Goal: Information Seeking & Learning: Learn about a topic

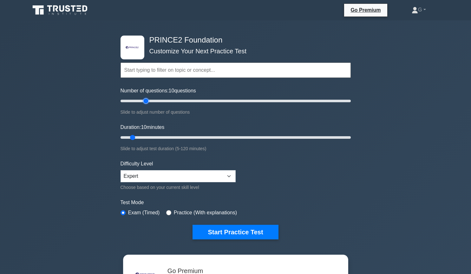
type input "25"
click at [145, 101] on input "Number of questions: 10 questions" at bounding box center [236, 101] width 230 height 8
click at [148, 136] on input "Duration: 10 minutes" at bounding box center [236, 138] width 230 height 8
type input "25"
click at [158, 137] on input "Duration: 20 minutes" at bounding box center [236, 138] width 230 height 8
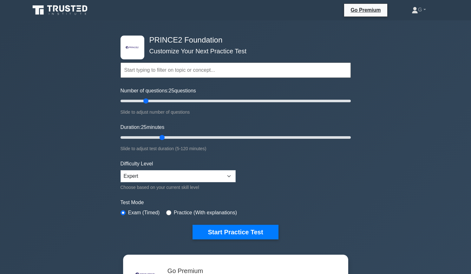
click at [148, 75] on input "text" at bounding box center [236, 70] width 230 height 15
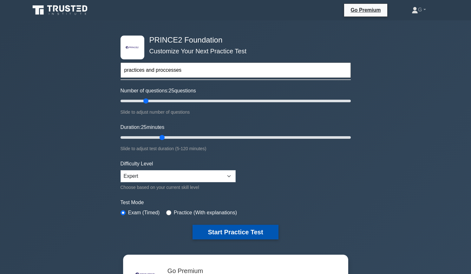
type input "practices and proccesses"
click at [247, 228] on button "Start Practice Test" at bounding box center [236, 232] width 86 height 15
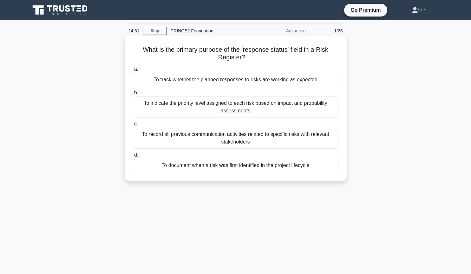
click at [279, 80] on div "To track whether the planned responses to risks are working as expected" at bounding box center [236, 79] width 206 height 13
click at [133, 71] on input "a. To track whether the planned responses to risks are working as expected" at bounding box center [133, 69] width 0 height 4
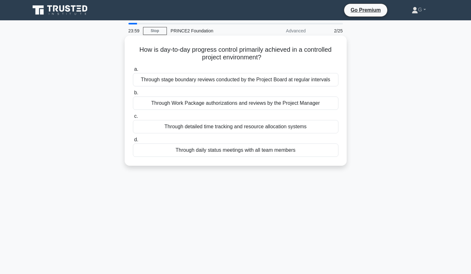
click at [175, 82] on div "Through stage boundary reviews conducted by the Project Board at regular interv…" at bounding box center [236, 79] width 206 height 13
click at [133, 71] on input "a. Through stage boundary reviews conducted by the Project Board at regular int…" at bounding box center [133, 69] width 0 height 4
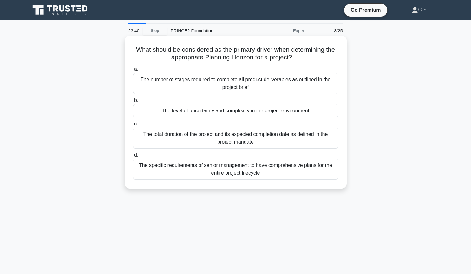
click at [208, 111] on div "The level of uncertainty and complexity in the project environment" at bounding box center [236, 110] width 206 height 13
click at [133, 103] on input "b. The level of uncertainty and complexity in the project environment" at bounding box center [133, 100] width 0 height 4
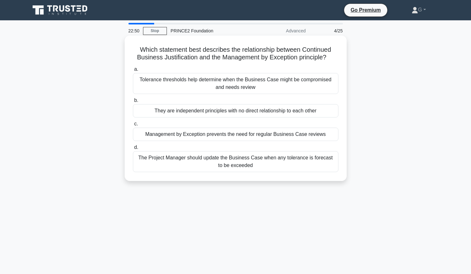
click at [230, 87] on div "Tolerance thresholds help determine when the Business Case might be compromised…" at bounding box center [236, 83] width 206 height 21
click at [133, 71] on input "a. Tolerance thresholds help determine when the Business Case might be compromi…" at bounding box center [133, 69] width 0 height 4
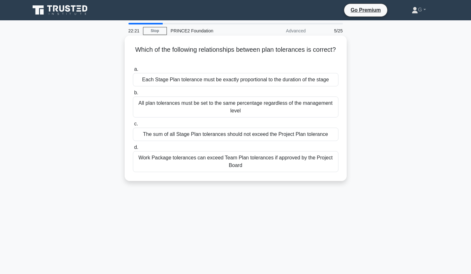
click at [211, 136] on div "The sum of all Stage Plan tolerances should not exceed the Project Plan toleran…" at bounding box center [236, 134] width 206 height 13
click at [133, 126] on input "c. The sum of all Stage Plan tolerances should not exceed the Project Plan tole…" at bounding box center [133, 124] width 0 height 4
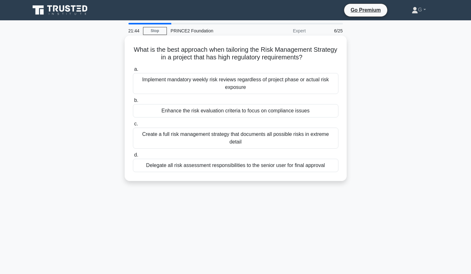
click at [211, 114] on div "Enhance the risk evaluation criteria to focus on compliance issues" at bounding box center [236, 110] width 206 height 13
click at [133, 103] on input "b. Enhance the risk evaluation criteria to focus on compliance issues" at bounding box center [133, 100] width 0 height 4
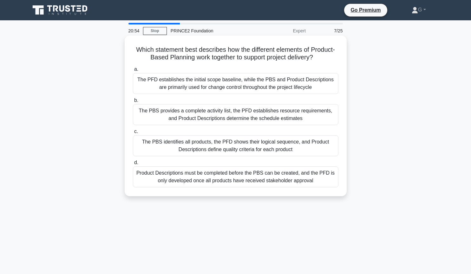
click at [179, 146] on div "The PBS identifies all products, the PFD shows their logical sequence, and Prod…" at bounding box center [236, 145] width 206 height 21
click at [133, 134] on input "c. The PBS identifies all products, the PFD shows their logical sequence, and P…" at bounding box center [133, 131] width 0 height 4
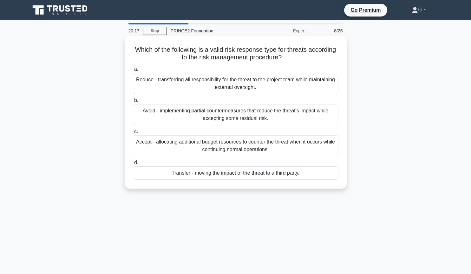
click at [196, 172] on div "Transfer - moving the impact of the threat to a third party." at bounding box center [236, 172] width 206 height 13
click at [133, 165] on input "d. Transfer - moving the impact of the threat to a third party." at bounding box center [133, 163] width 0 height 4
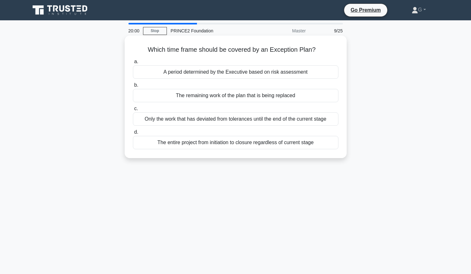
click at [178, 99] on div "The remaining work of the plan that is being replaced" at bounding box center [236, 95] width 206 height 13
click at [133, 87] on input "b. The remaining work of the plan that is being replaced" at bounding box center [133, 85] width 0 height 4
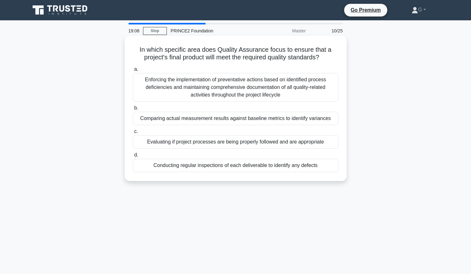
click at [267, 143] on div "Evaluating if project processes are being properly followed and are appropriate" at bounding box center [236, 141] width 206 height 13
click at [133, 134] on input "c. Evaluating if project processes are being properly followed and are appropri…" at bounding box center [133, 131] width 0 height 4
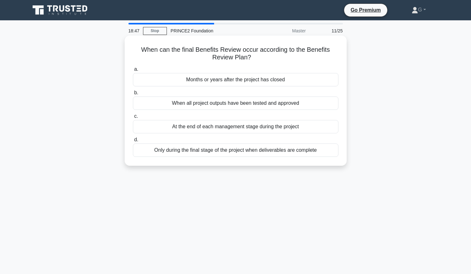
click at [254, 107] on div "When all project outputs have been tested and approved" at bounding box center [236, 102] width 206 height 13
click at [133, 95] on input "b. When all project outputs have been tested and approved" at bounding box center [133, 93] width 0 height 4
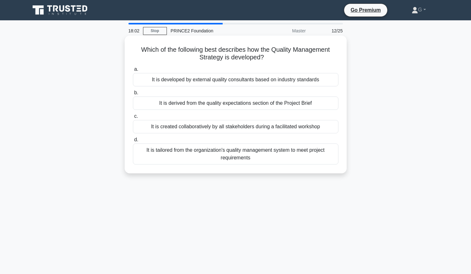
click at [240, 106] on div "It is derived from the quality expectations section of the Project Brief" at bounding box center [236, 102] width 206 height 13
click at [133, 95] on input "b. It is derived from the quality expectations section of the Project Brief" at bounding box center [133, 93] width 0 height 4
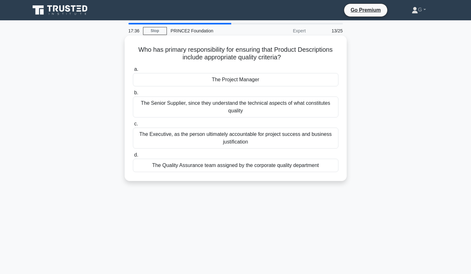
click at [225, 114] on div "The Senior Supplier, since they understand the technical aspects of what consti…" at bounding box center [236, 106] width 206 height 21
click at [133, 95] on input "b. The Senior Supplier, since they understand the technical aspects of what con…" at bounding box center [133, 93] width 0 height 4
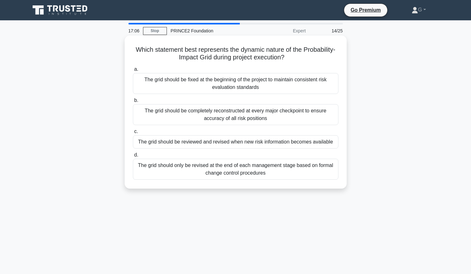
click at [224, 144] on div "The grid should be reviewed and revised when new risk information becomes avail…" at bounding box center [236, 141] width 206 height 13
click at [133, 134] on input "c. The grid should be reviewed and revised when new risk information becomes av…" at bounding box center [133, 131] width 0 height 4
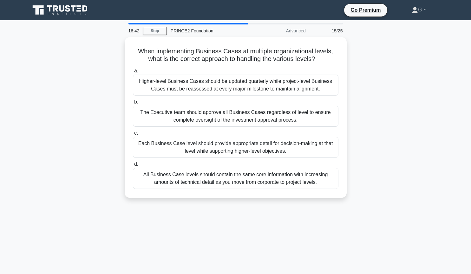
click at [224, 144] on div "Each Business Case level should provide appropriate detail for decision-making …" at bounding box center [236, 147] width 206 height 21
click at [133, 135] on input "c. Each Business Case level should provide appropriate detail for decision-maki…" at bounding box center [133, 133] width 0 height 4
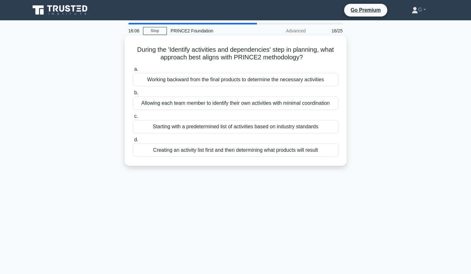
click at [210, 151] on div "Creating an activity list first and then determining what products will result" at bounding box center [236, 149] width 206 height 13
click at [133, 142] on input "d. Creating an activity list first and then determining what products will resu…" at bounding box center [133, 140] width 0 height 4
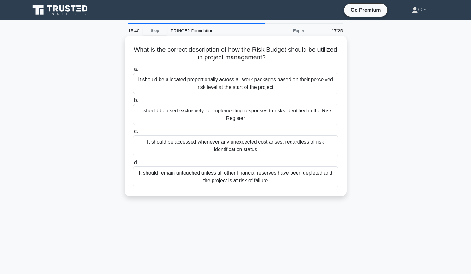
click at [267, 113] on div "It should be used exclusively for implementing responses to risks identified in…" at bounding box center [236, 114] width 206 height 21
click at [133, 103] on input "b. It should be used exclusively for implementing responses to risks identified…" at bounding box center [133, 100] width 0 height 4
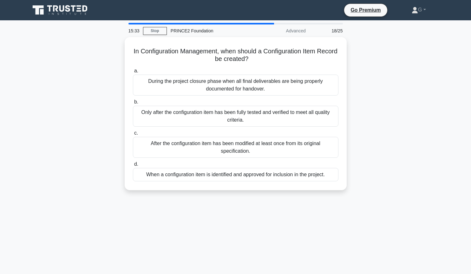
click at [267, 113] on div "Only after the configuration item has been fully tested and verified to meet al…" at bounding box center [236, 116] width 206 height 21
click at [133, 104] on input "b. Only after the configuration item has been fully tested and verified to meet…" at bounding box center [133, 102] width 0 height 4
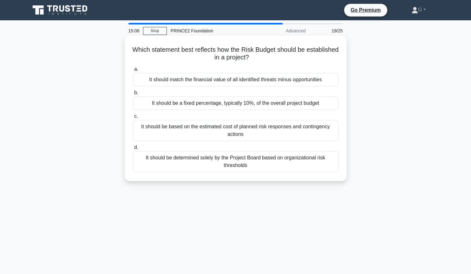
click at [206, 130] on div "It should be based on the estimated cost of planned risk responses and continge…" at bounding box center [236, 130] width 206 height 21
click at [133, 118] on input "c. It should be based on the estimated cost of planned risk responses and conti…" at bounding box center [133, 116] width 0 height 4
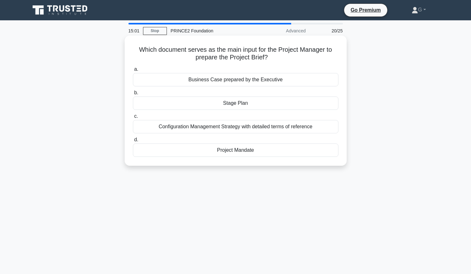
click at [212, 150] on div "Project Mandate" at bounding box center [236, 149] width 206 height 13
click at [133, 142] on input "d. Project Mandate" at bounding box center [133, 140] width 0 height 4
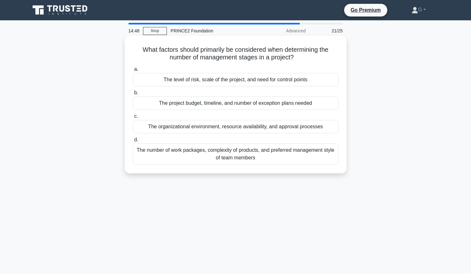
click at [199, 81] on div "The level of risk, scale of the project, and need for control points" at bounding box center [236, 79] width 206 height 13
click at [133, 71] on input "a. The level of risk, scale of the project, and need for control points" at bounding box center [133, 69] width 0 height 4
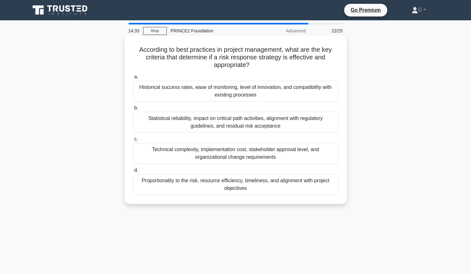
click at [229, 190] on div "Proportionality to the risk, resource efficiency, timeliness, and alignment wit…" at bounding box center [236, 184] width 206 height 21
click at [133, 172] on input "d. Proportionality to the risk, resource efficiency, timeliness, and alignment …" at bounding box center [133, 170] width 0 height 4
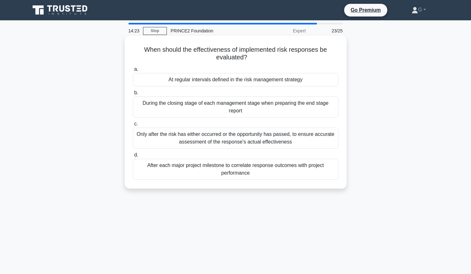
click at [212, 82] on div "At regular intervals defined in the risk management strategy" at bounding box center [236, 79] width 206 height 13
click at [133, 71] on input "a. At regular intervals defined in the risk management strategy" at bounding box center [133, 69] width 0 height 4
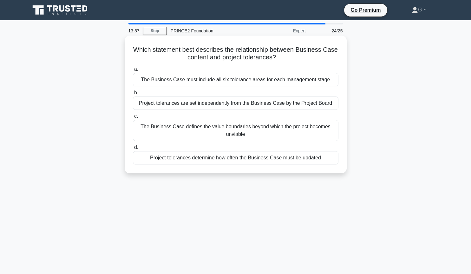
click at [196, 129] on div "The Business Case defines the value boundaries beyond which the project becomes…" at bounding box center [236, 130] width 206 height 21
click at [133, 118] on input "c. The Business Case defines the value boundaries beyond which the project beco…" at bounding box center [133, 116] width 0 height 4
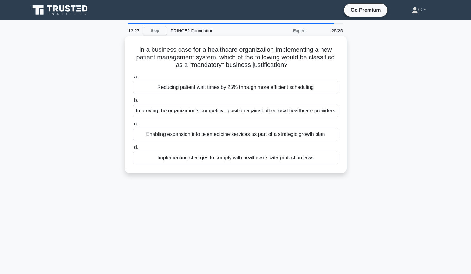
click at [252, 90] on div "Reducing patient wait times by 25% through more efficient scheduling" at bounding box center [236, 87] width 206 height 13
click at [133, 79] on input "a. Reducing patient wait times by 25% through more efficient scheduling" at bounding box center [133, 77] width 0 height 4
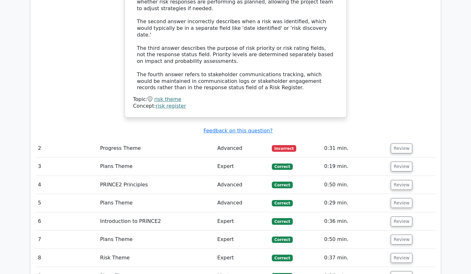
scroll to position [777, 0]
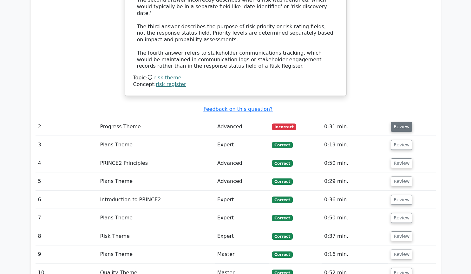
click at [404, 122] on button "Review" at bounding box center [402, 127] width 22 height 10
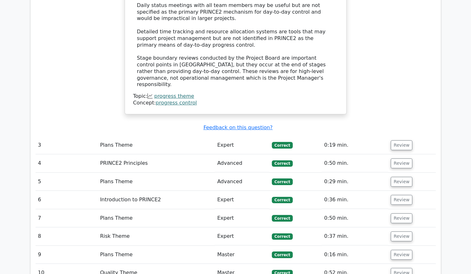
scroll to position [1122, 0]
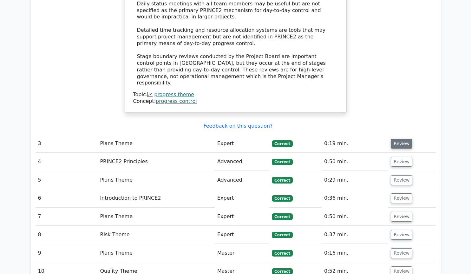
click at [399, 139] on button "Review" at bounding box center [402, 144] width 22 height 10
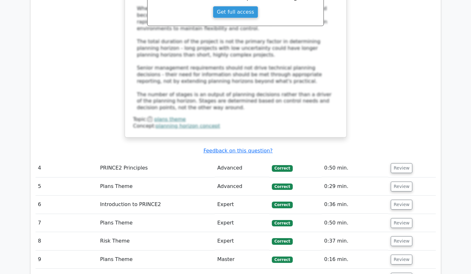
scroll to position [1468, 0]
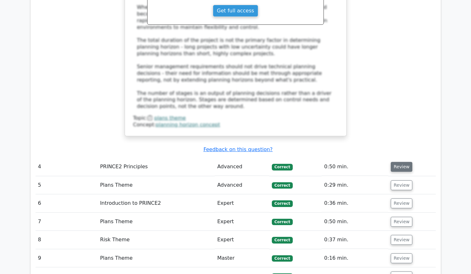
click at [398, 162] on button "Review" at bounding box center [402, 167] width 22 height 10
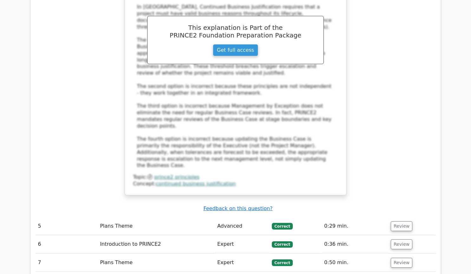
scroll to position [1813, 0]
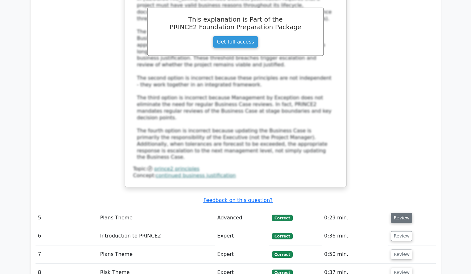
click at [405, 213] on button "Review" at bounding box center [402, 218] width 22 height 10
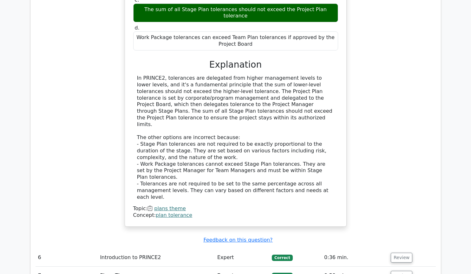
scroll to position [2158, 0]
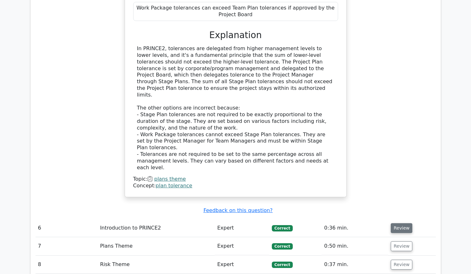
click at [399, 223] on button "Review" at bounding box center [402, 228] width 22 height 10
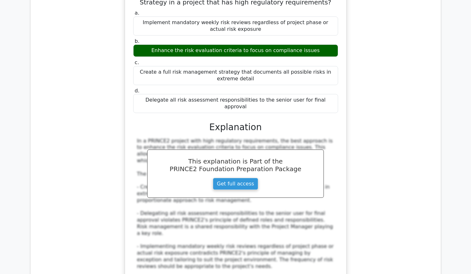
scroll to position [2460, 0]
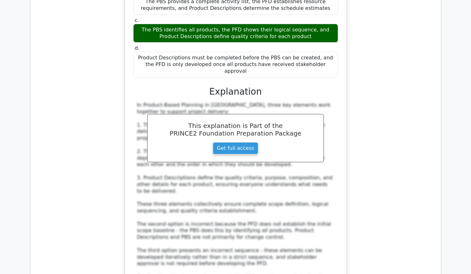
scroll to position [2849, 0]
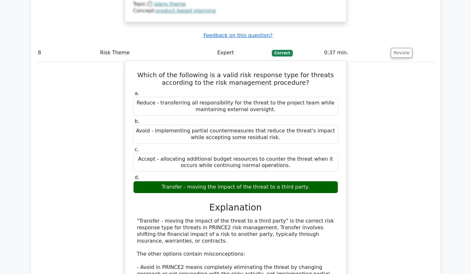
scroll to position [3151, 0]
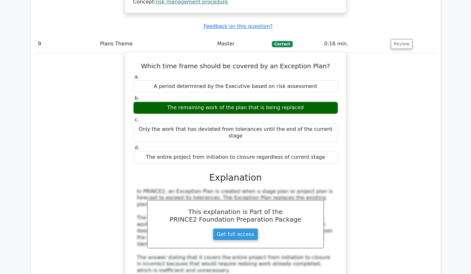
scroll to position [3496, 0]
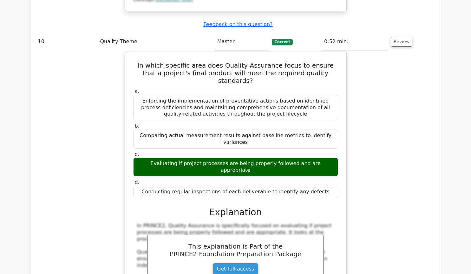
scroll to position [3842, 0]
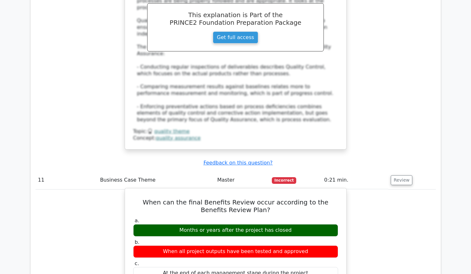
scroll to position [4101, 0]
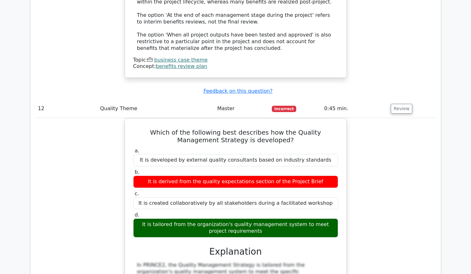
scroll to position [4446, 0]
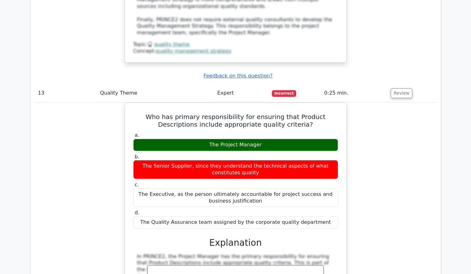
scroll to position [4834, 0]
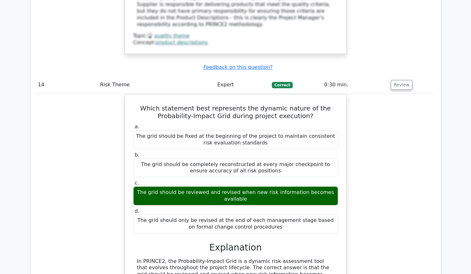
scroll to position [5137, 0]
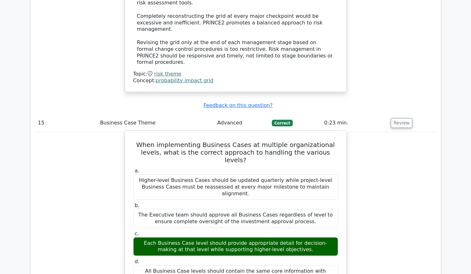
scroll to position [5482, 0]
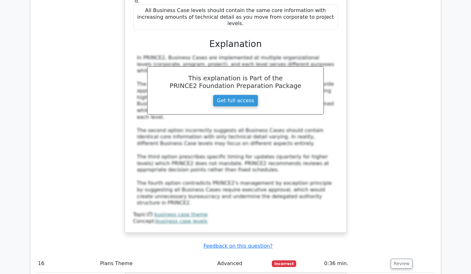
scroll to position [5741, 0]
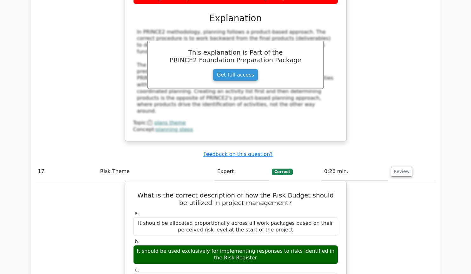
scroll to position [6129, 0]
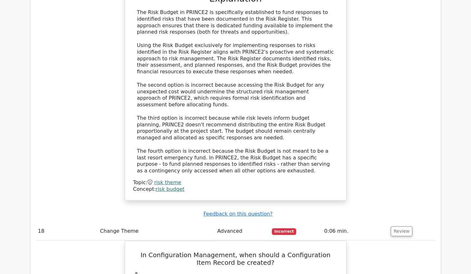
scroll to position [6475, 0]
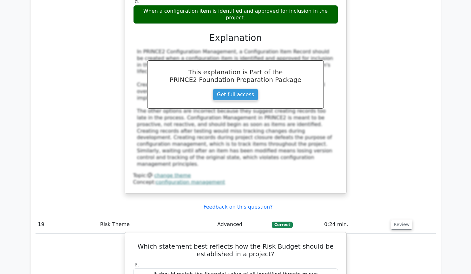
scroll to position [6820, 0]
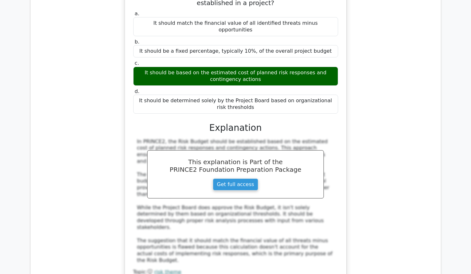
scroll to position [7122, 0]
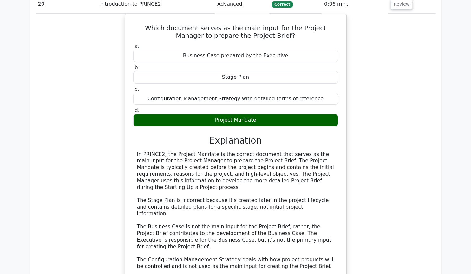
scroll to position [7424, 0]
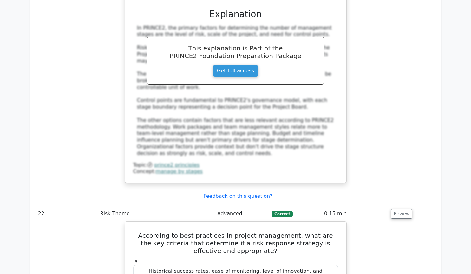
scroll to position [7856, 0]
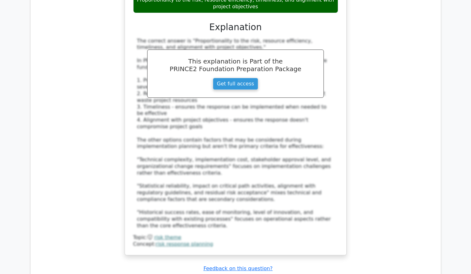
scroll to position [8201, 0]
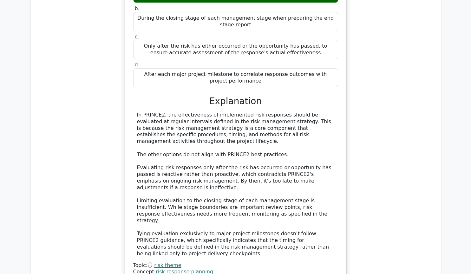
scroll to position [8547, 0]
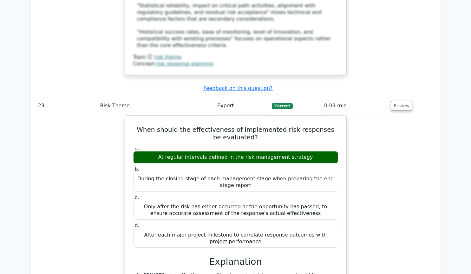
scroll to position [8374, 0]
